Goal: Information Seeking & Learning: Learn about a topic

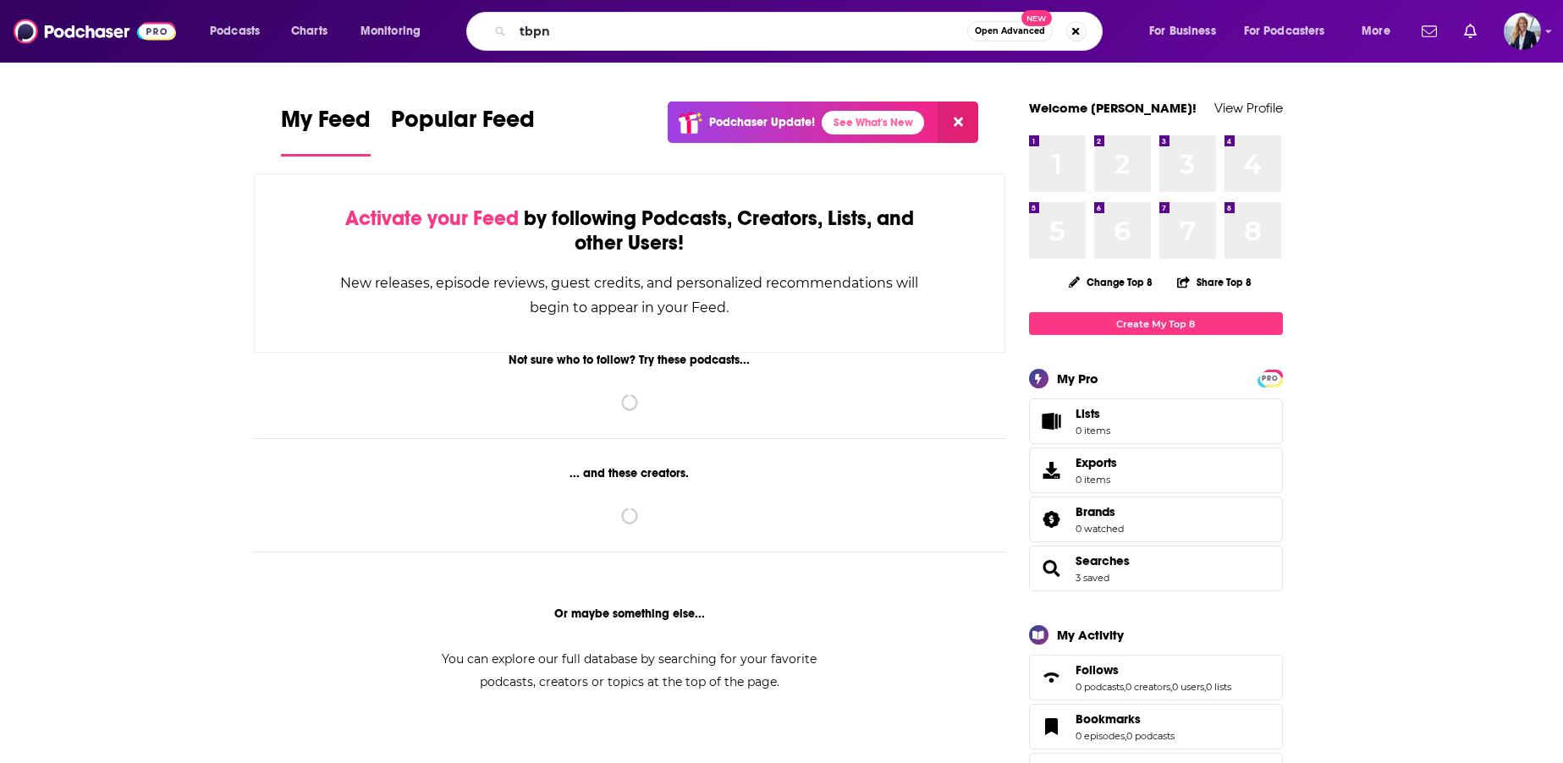
type input "tbpn"
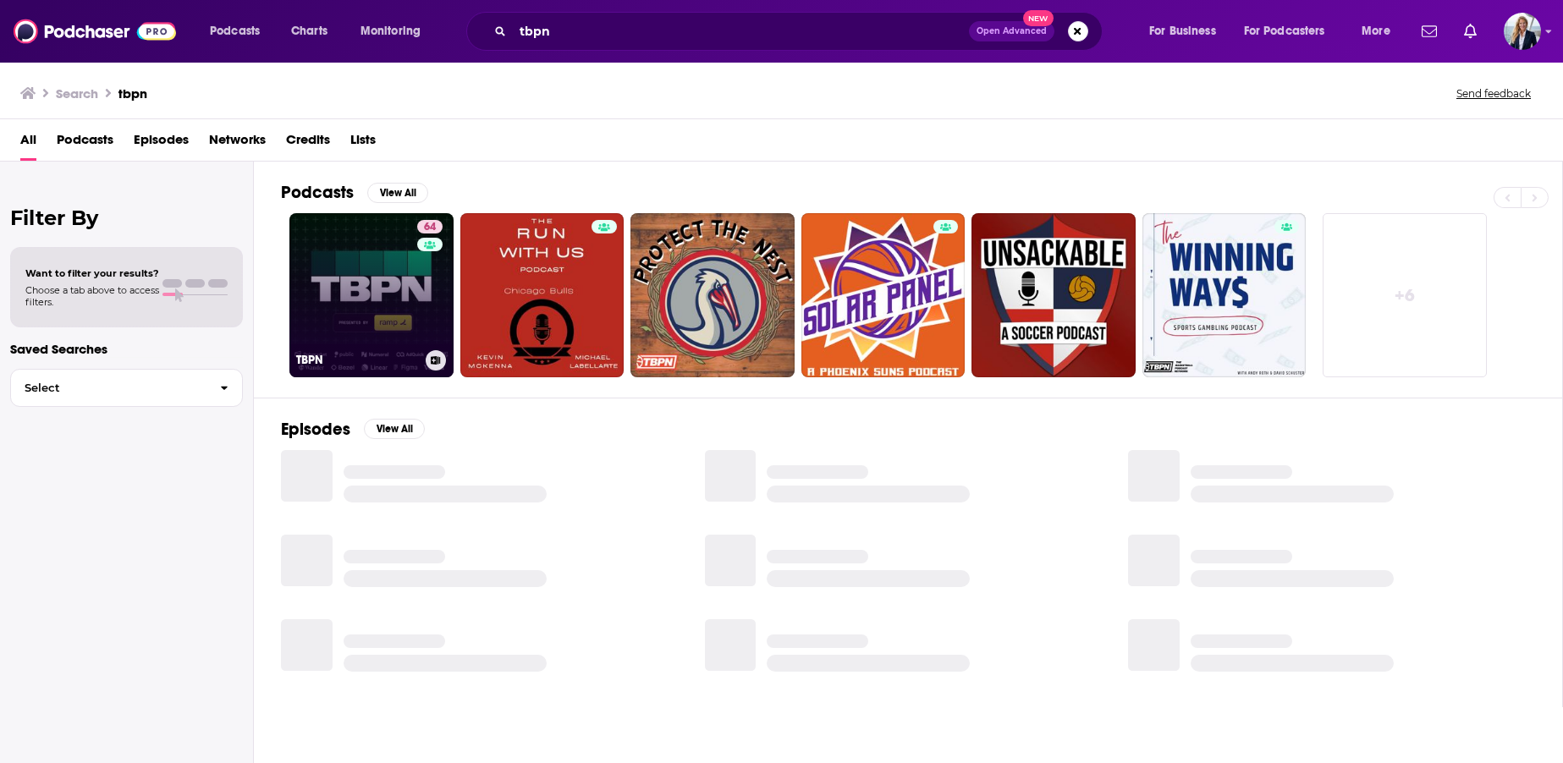
click at [375, 273] on link "64 TBPN" at bounding box center [371, 295] width 164 height 164
